Goal: Find specific page/section: Find specific page/section

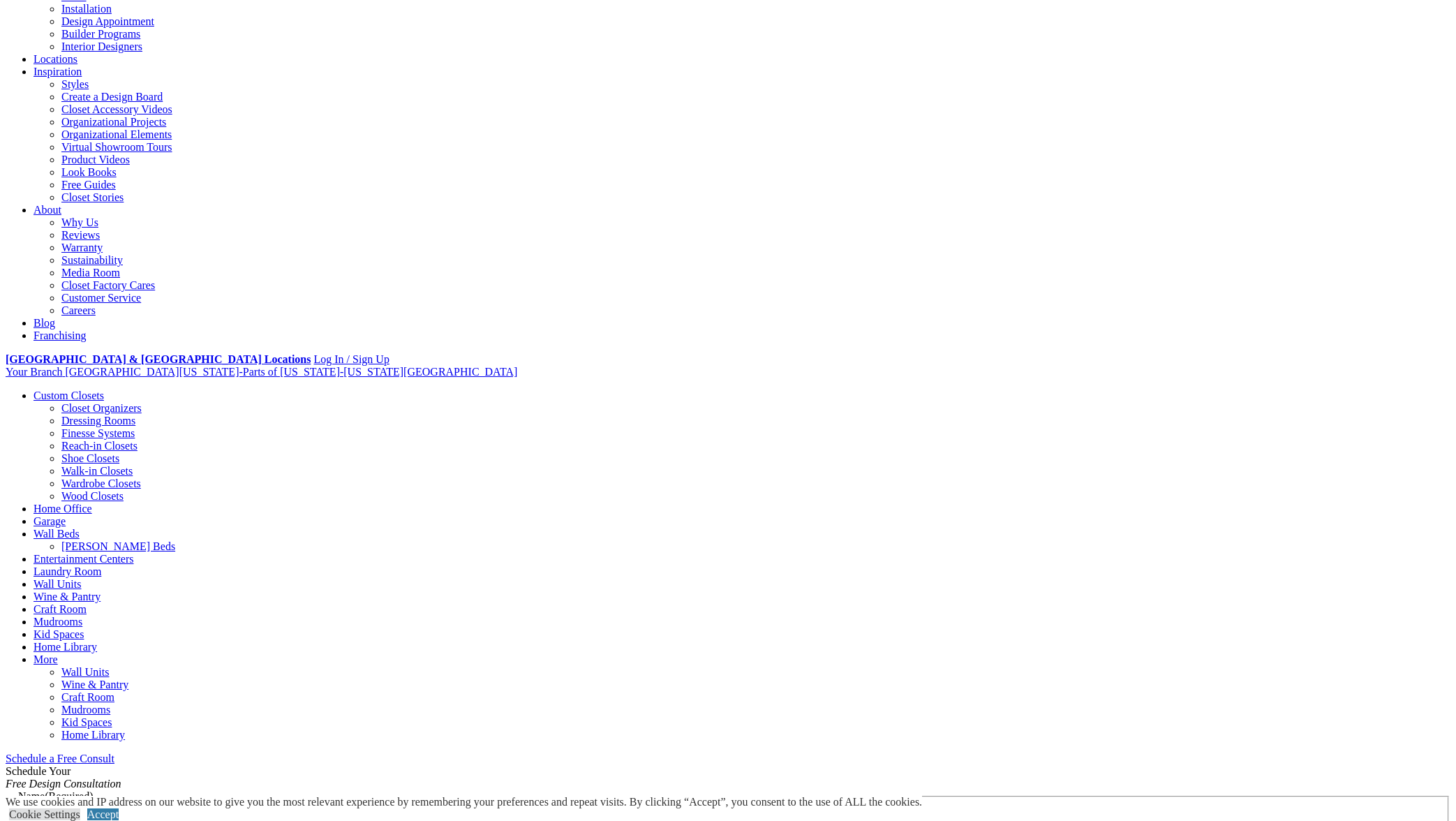
scroll to position [276, 0]
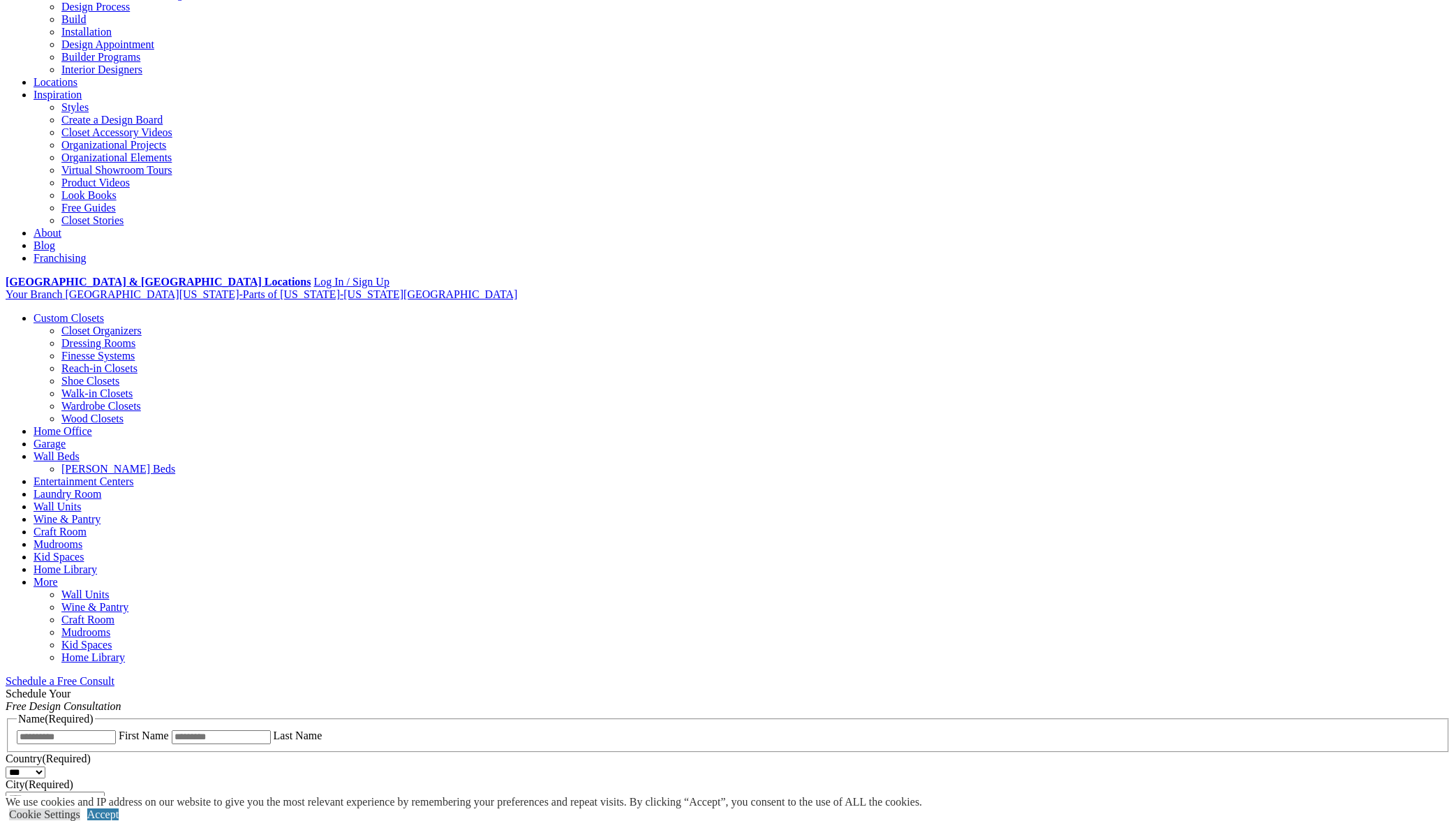
scroll to position [0, 0]
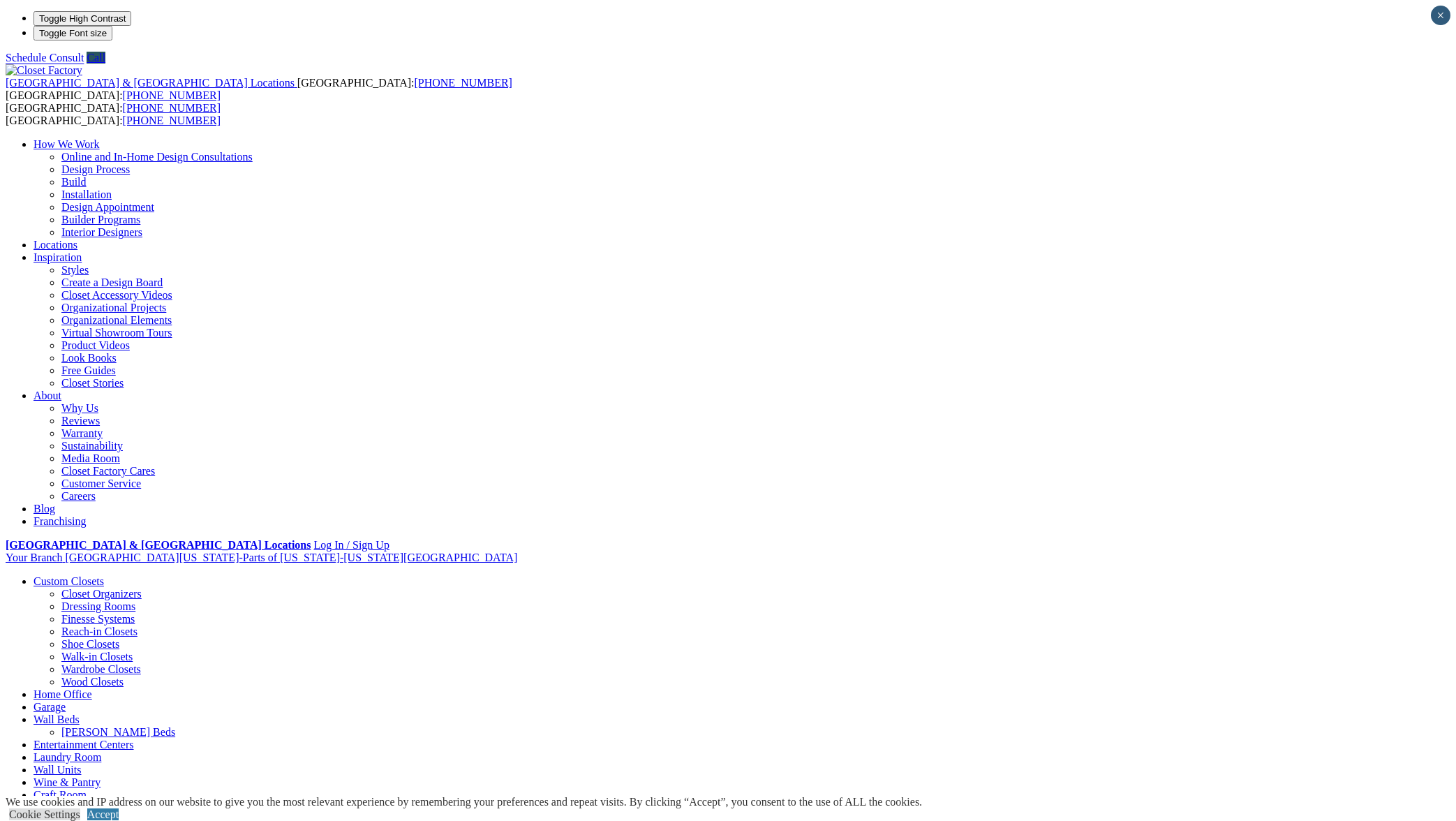
click at [98, 402] on link "Why Us" at bounding box center [80, 408] width 37 height 12
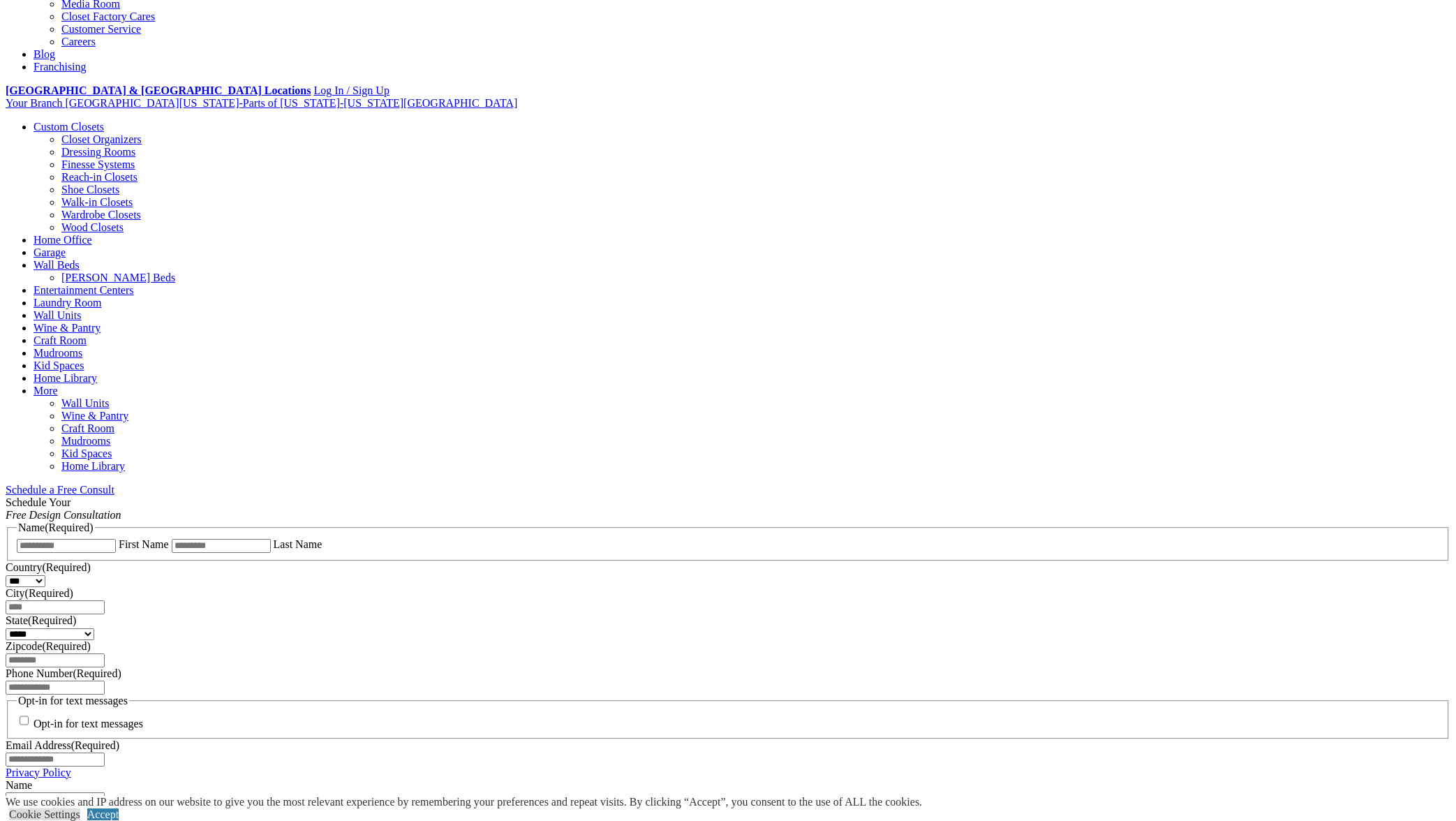
scroll to position [495, 0]
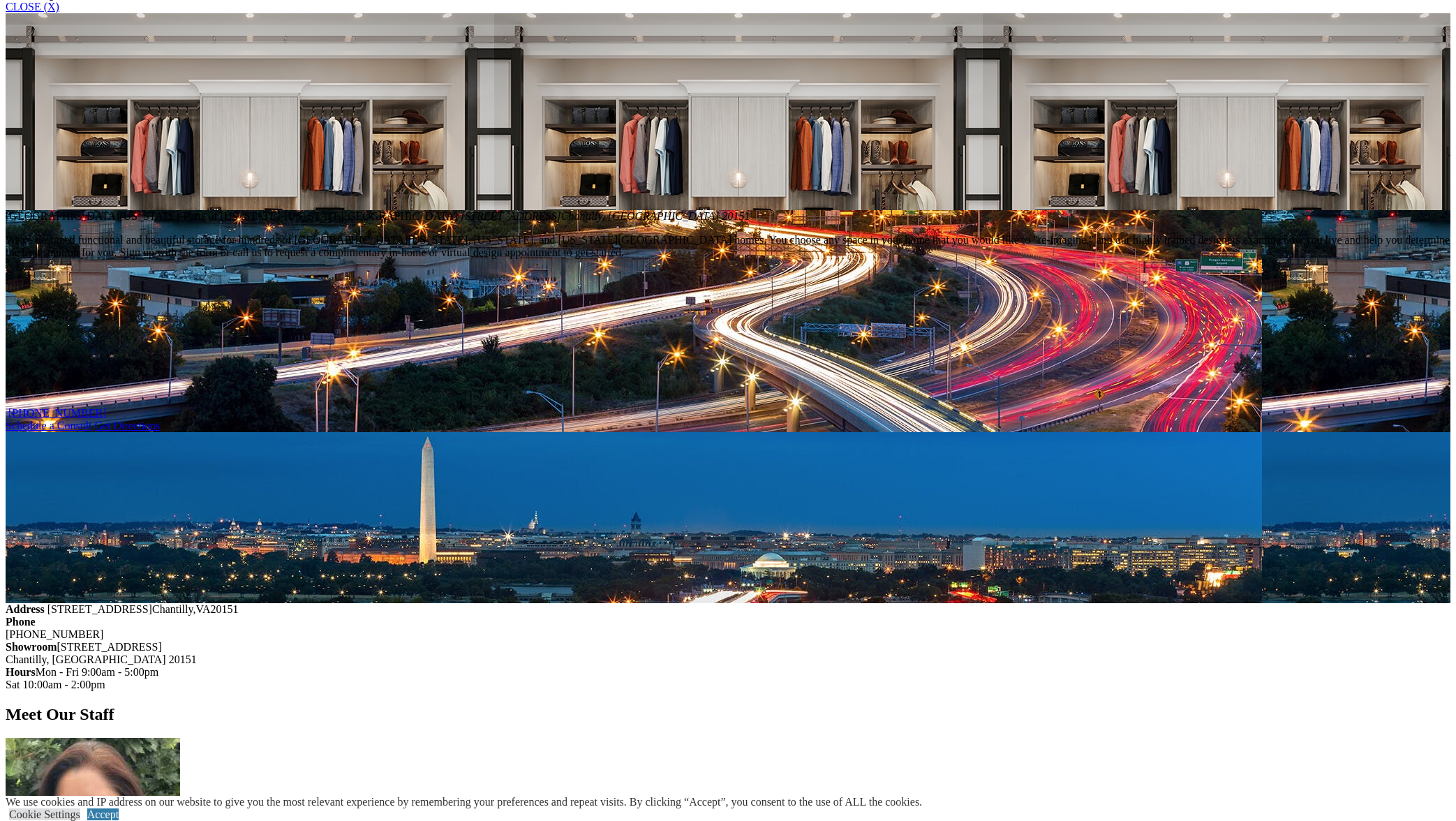
scroll to position [918, 0]
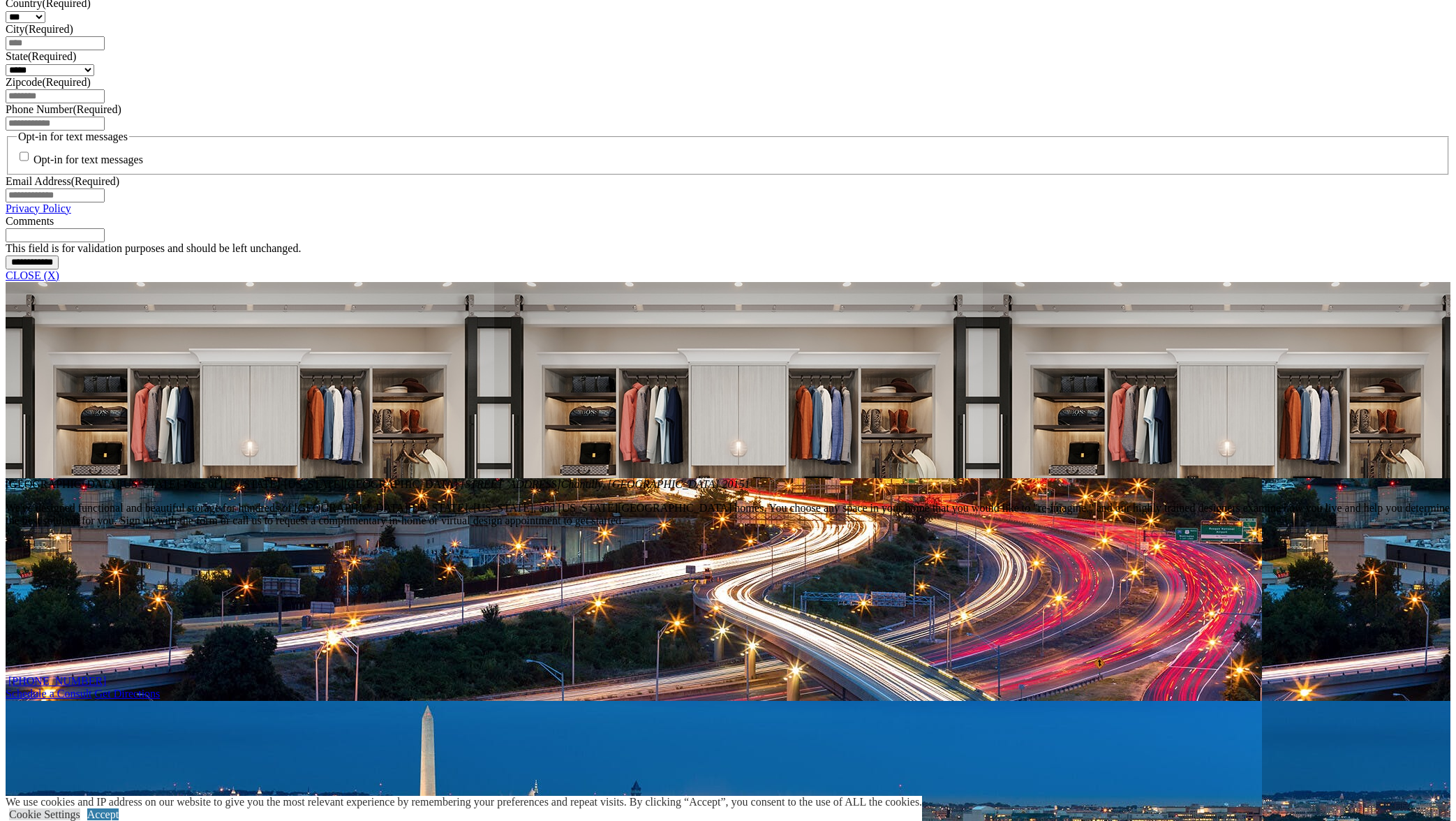
drag, startPoint x: 316, startPoint y: 386, endPoint x: 482, endPoint y: 404, distance: 167.0
copy h3 "[PERSON_NAME] & [PERSON_NAME] [PERSON_NAME] & [PERSON_NAME]"
click at [59, 281] on link "CLOSE (X)" at bounding box center [32, 275] width 54 height 12
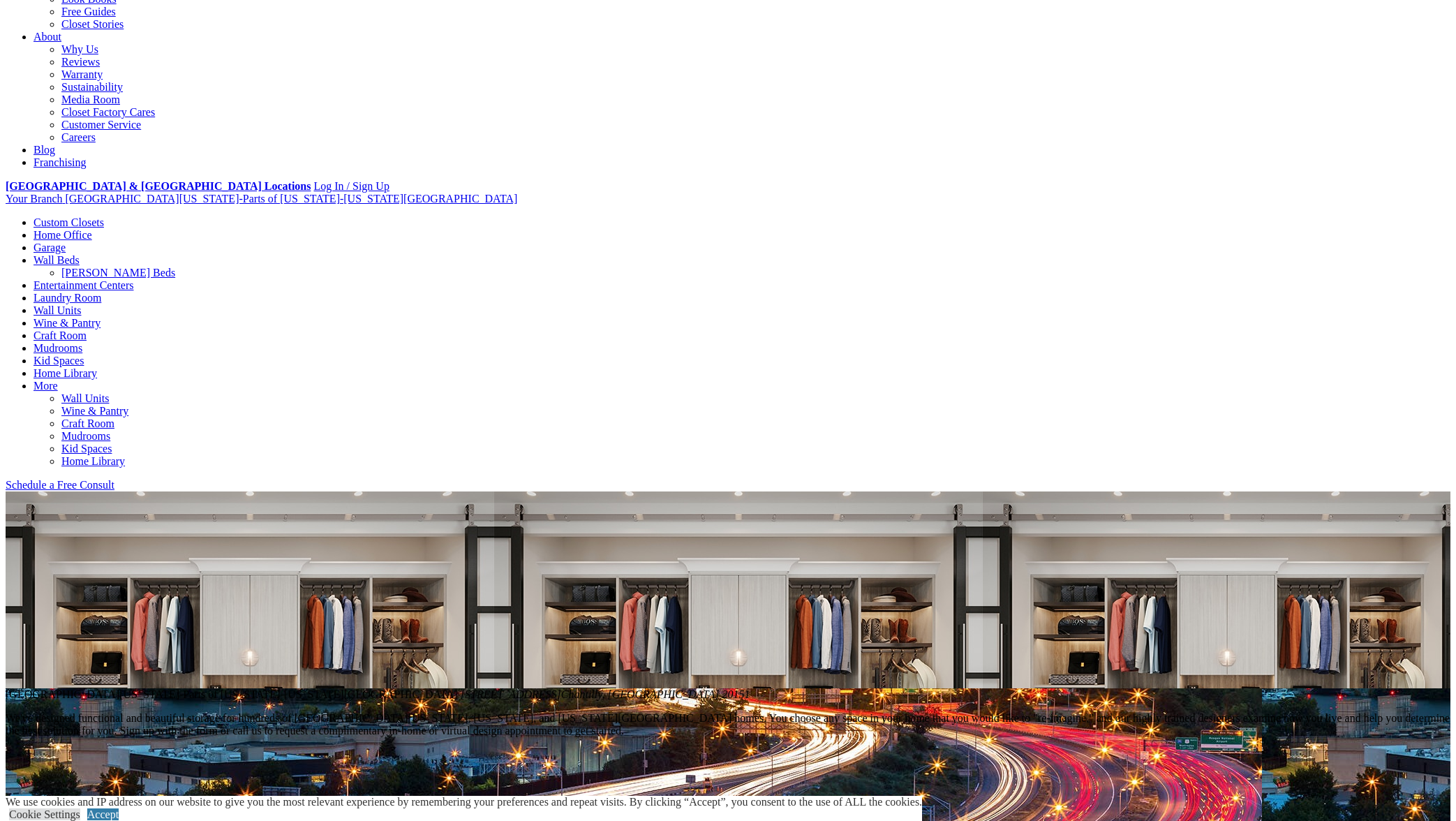
scroll to position [0, 0]
